Goal: Find specific page/section: Find specific page/section

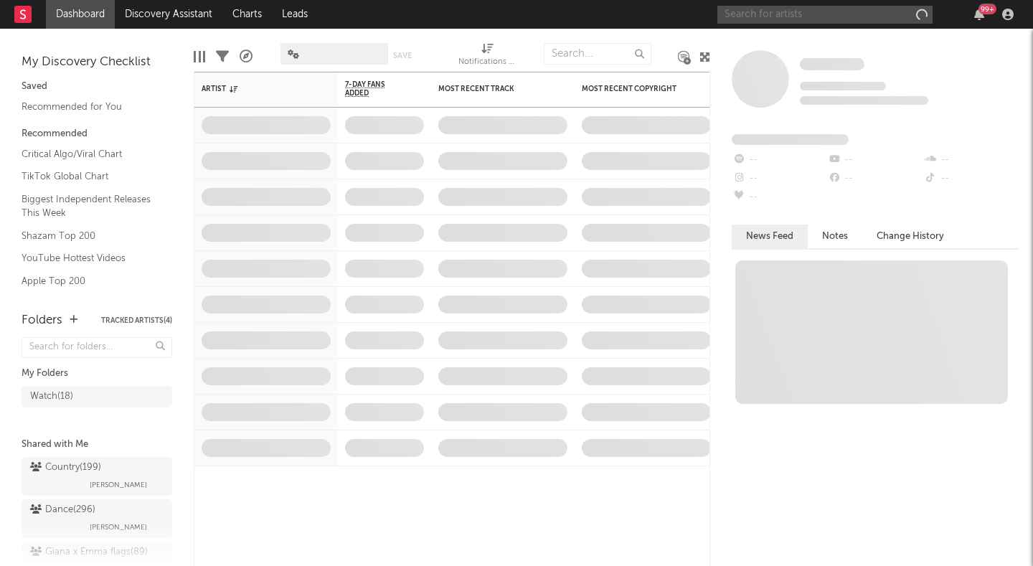
click at [836, 17] on input "text" at bounding box center [824, 15] width 215 height 18
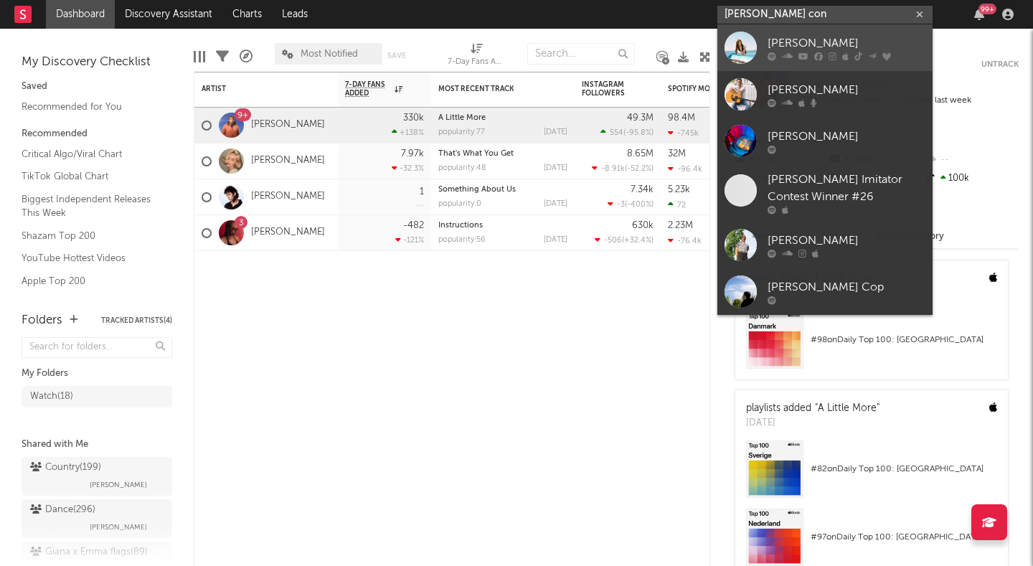
type input "[PERSON_NAME] con"
click at [809, 42] on div "[PERSON_NAME]" at bounding box center [847, 42] width 158 height 17
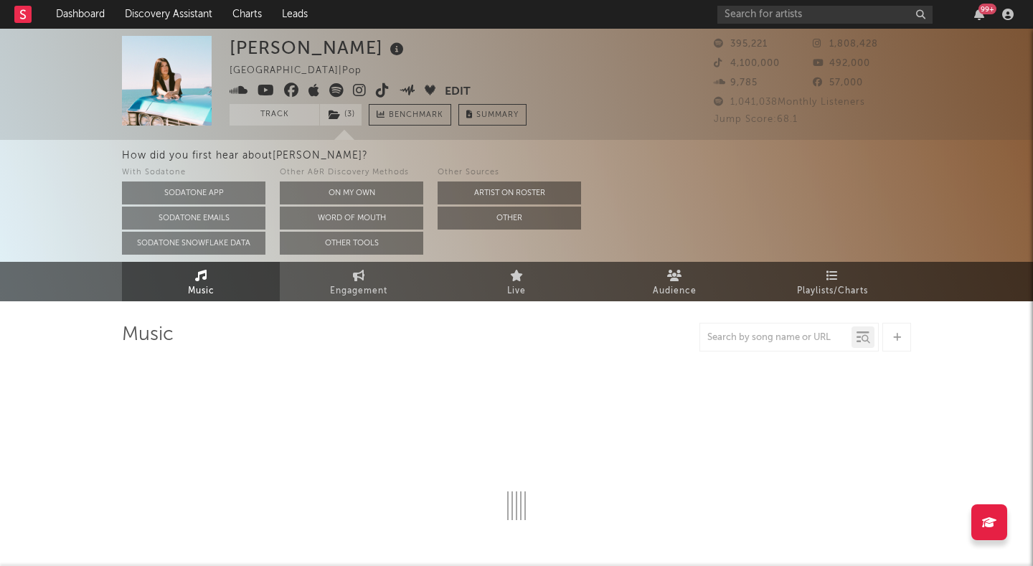
select select "6m"
